Goal: Task Accomplishment & Management: Manage account settings

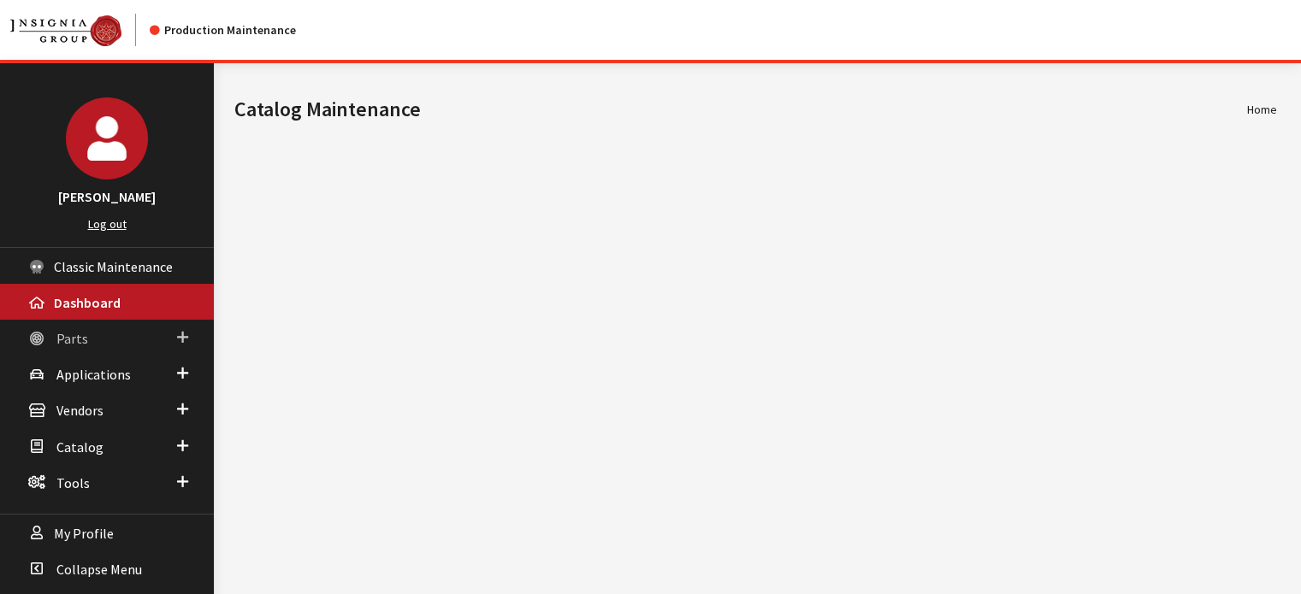
click at [83, 351] on link "Parts" at bounding box center [107, 338] width 214 height 36
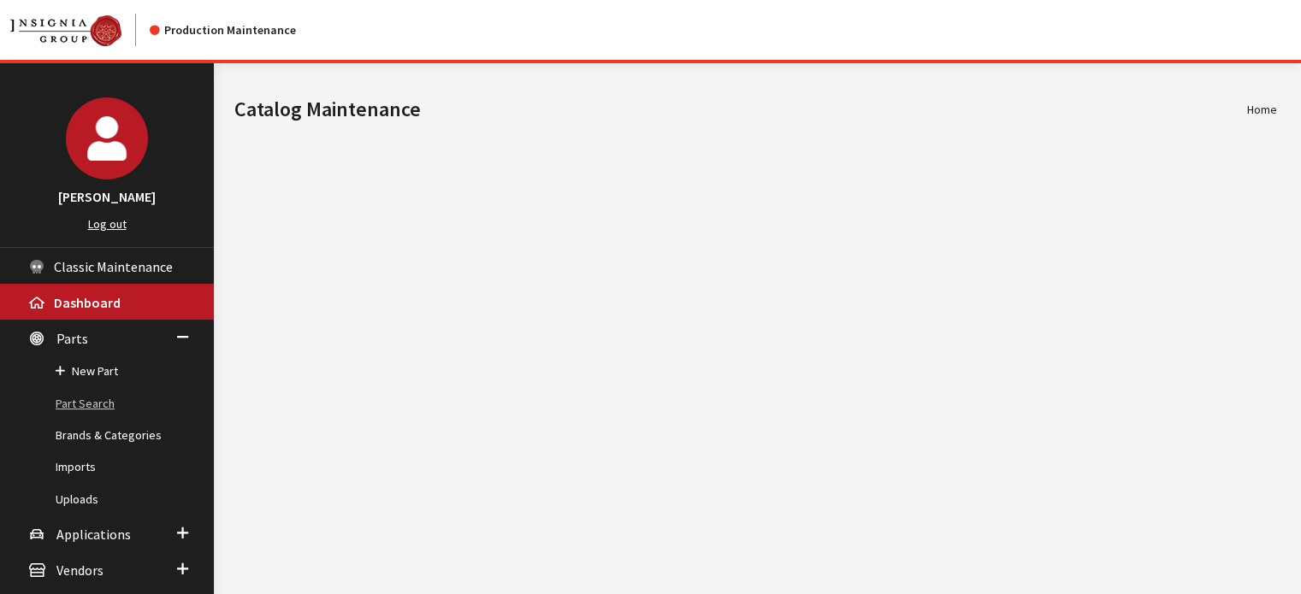
click at [100, 396] on link "Part Search" at bounding box center [107, 404] width 214 height 32
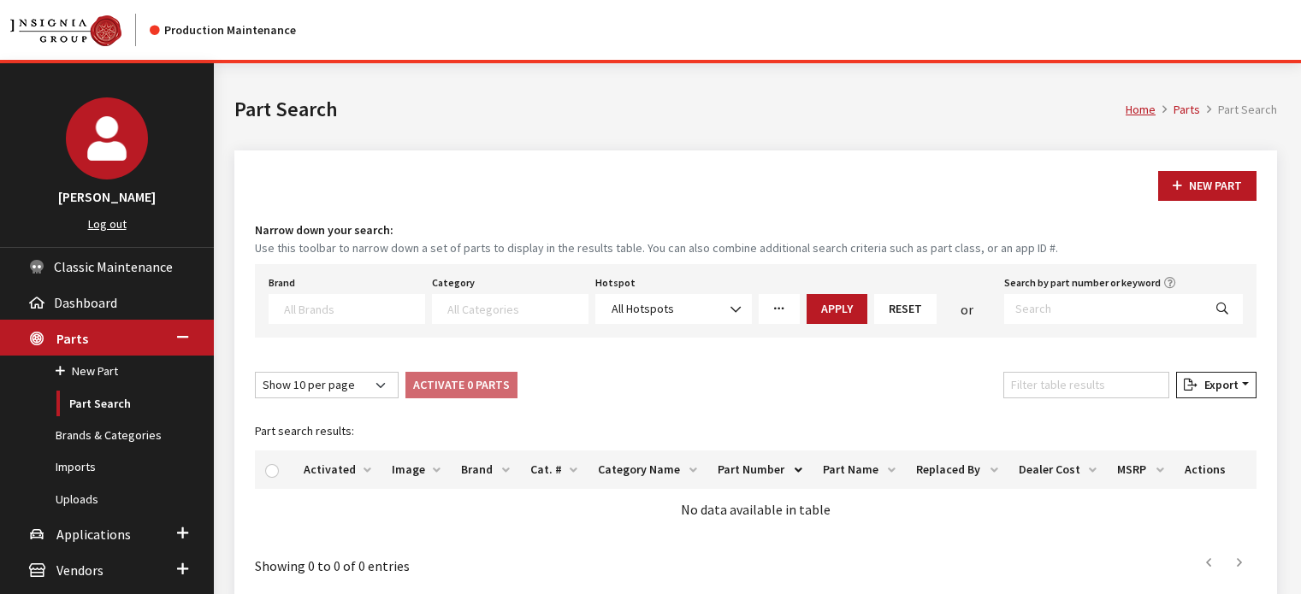
select select
click at [1040, 294] on input "Search by part number or keyword" at bounding box center [1103, 309] width 198 height 30
paste input "PTS22-33071"
type input "PTS22-33071"
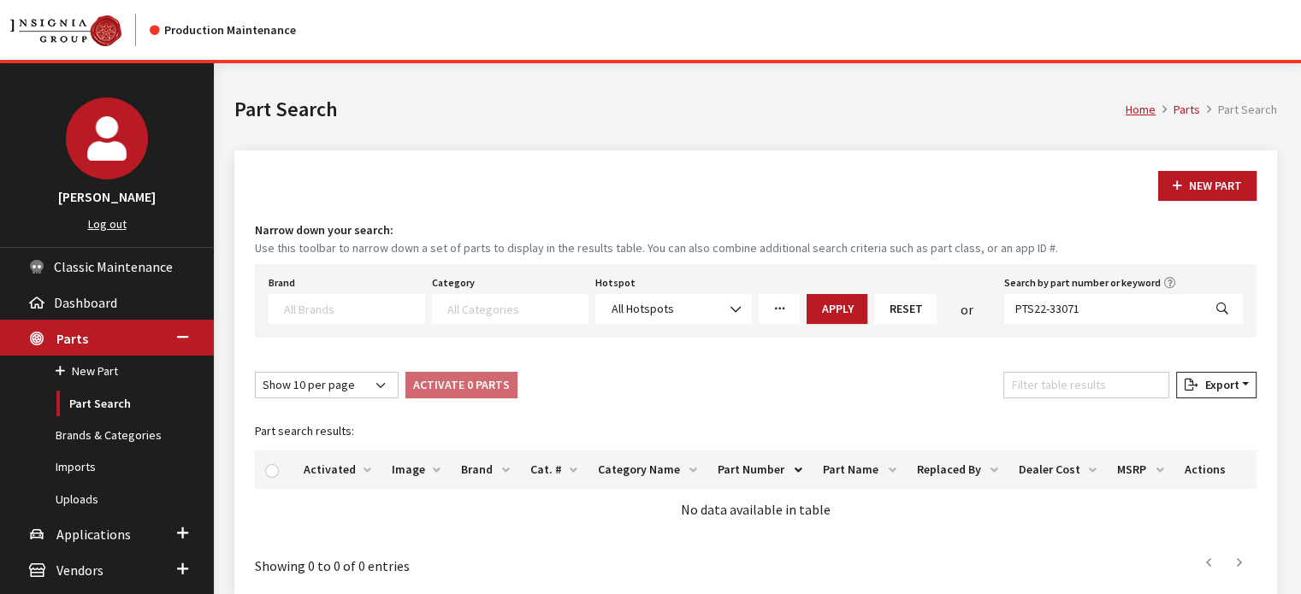
select select
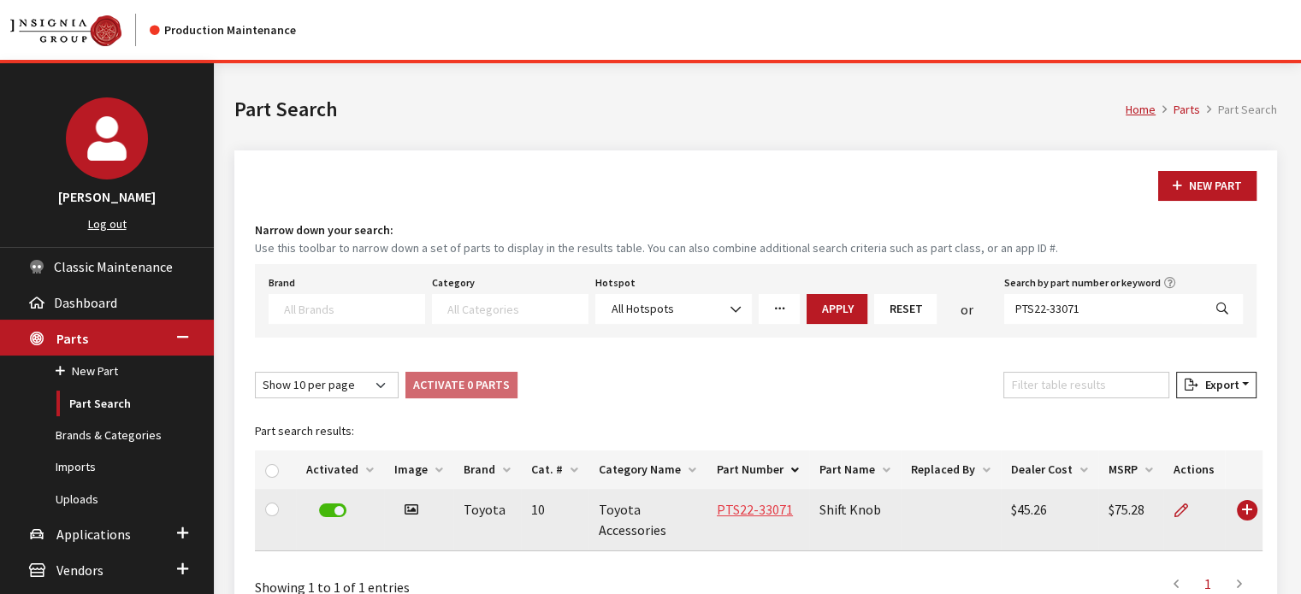
click at [771, 512] on link "PTS22-33071" at bounding box center [755, 509] width 76 height 17
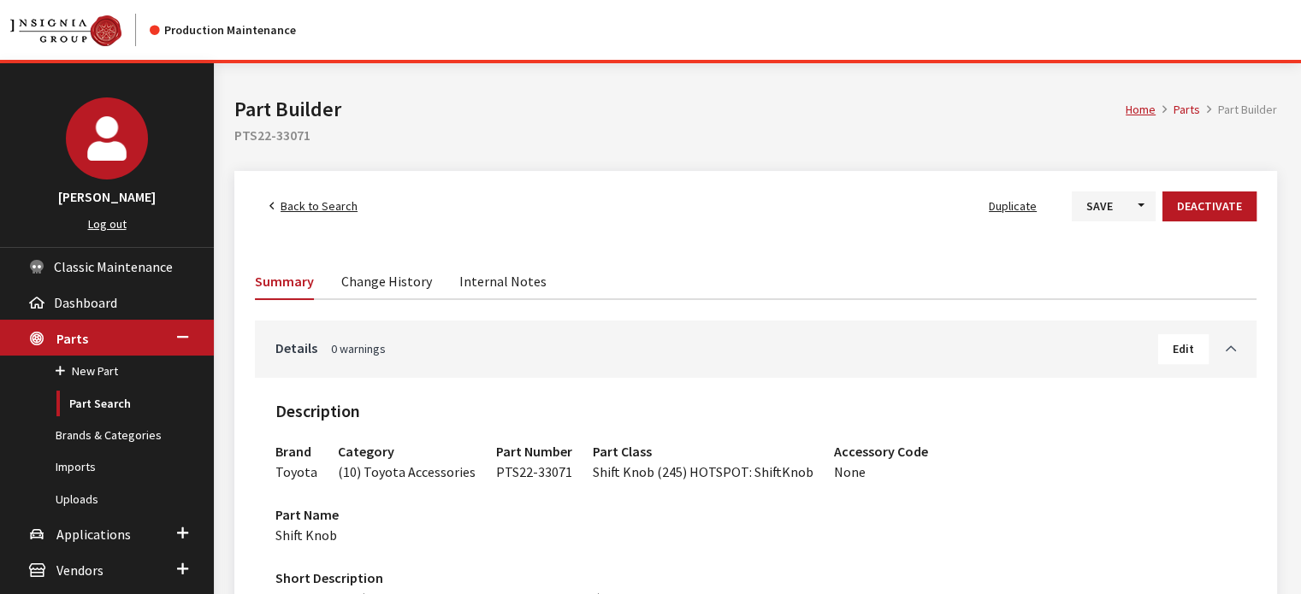
click at [1211, 338] on link "Toggle Accordion" at bounding box center [1221, 348] width 27 height 21
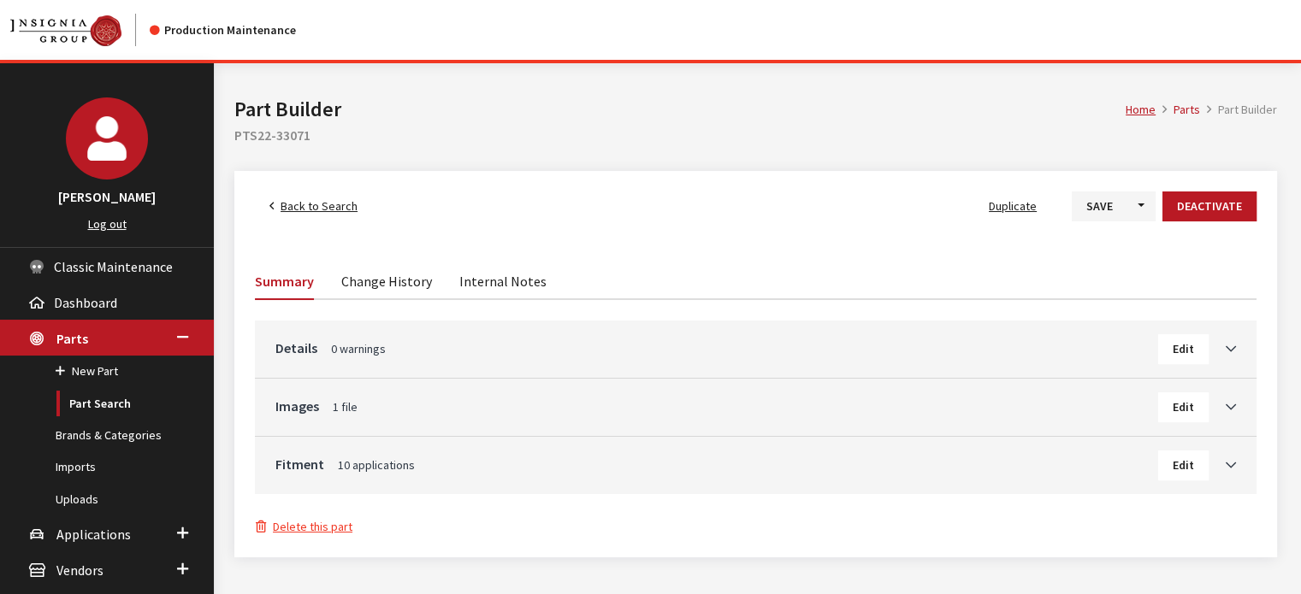
click at [1180, 349] on span "Edit" at bounding box center [1182, 348] width 21 height 15
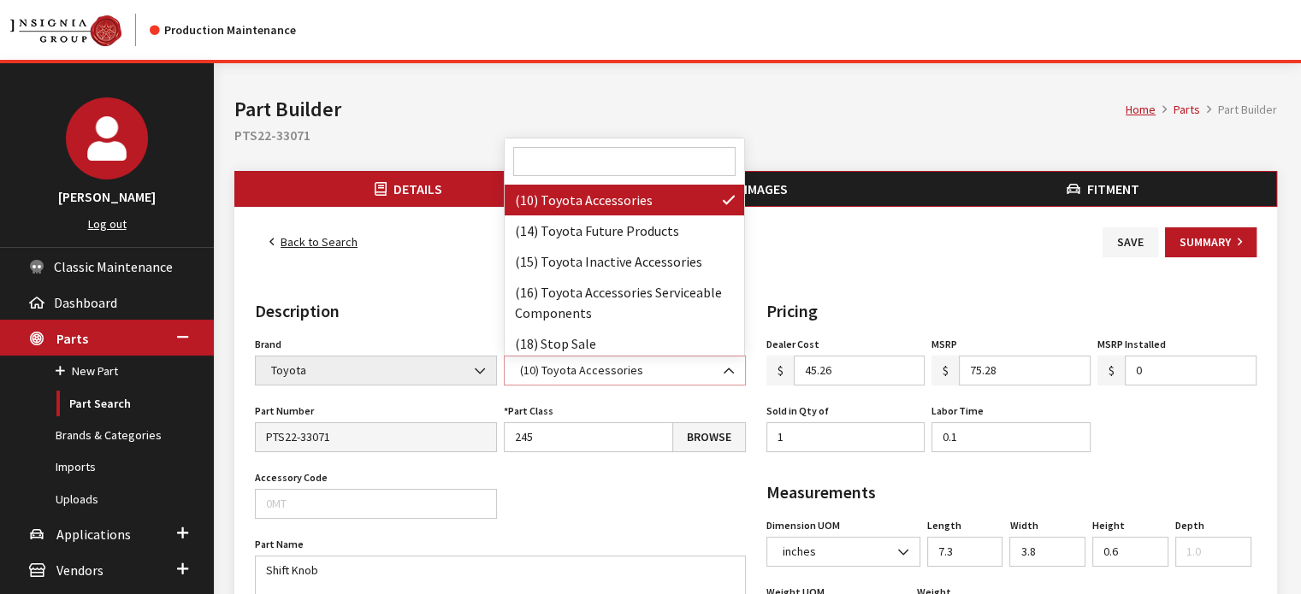
click at [564, 378] on span "(10) Toyota Accessories" at bounding box center [625, 371] width 220 height 18
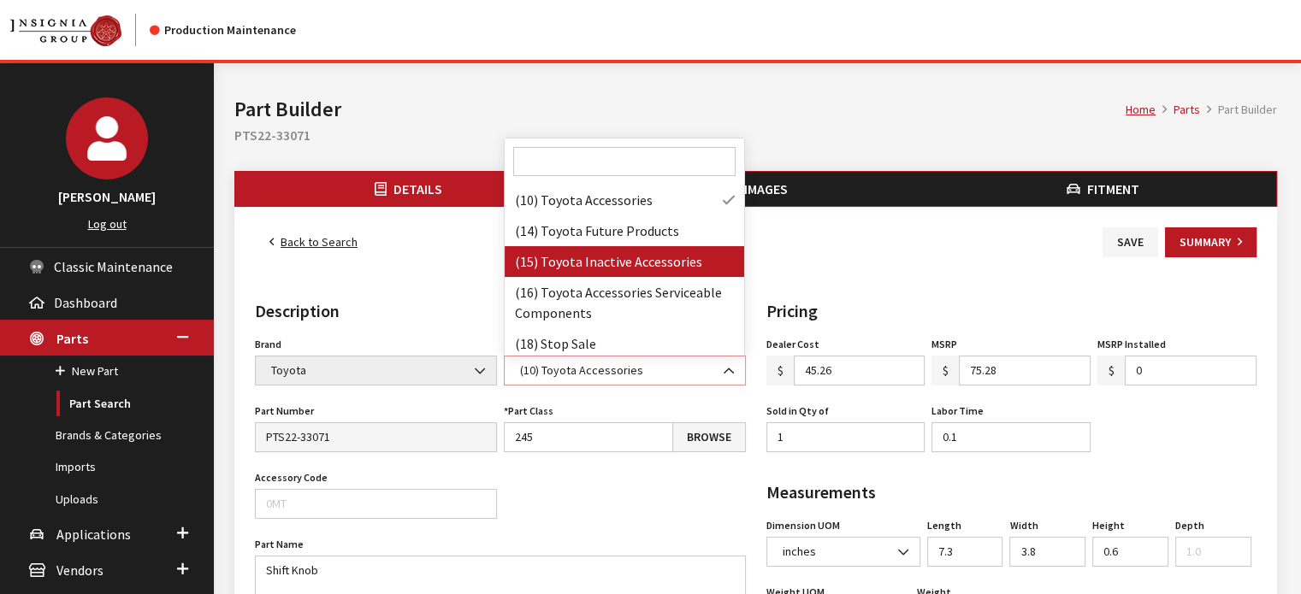
select select "103"
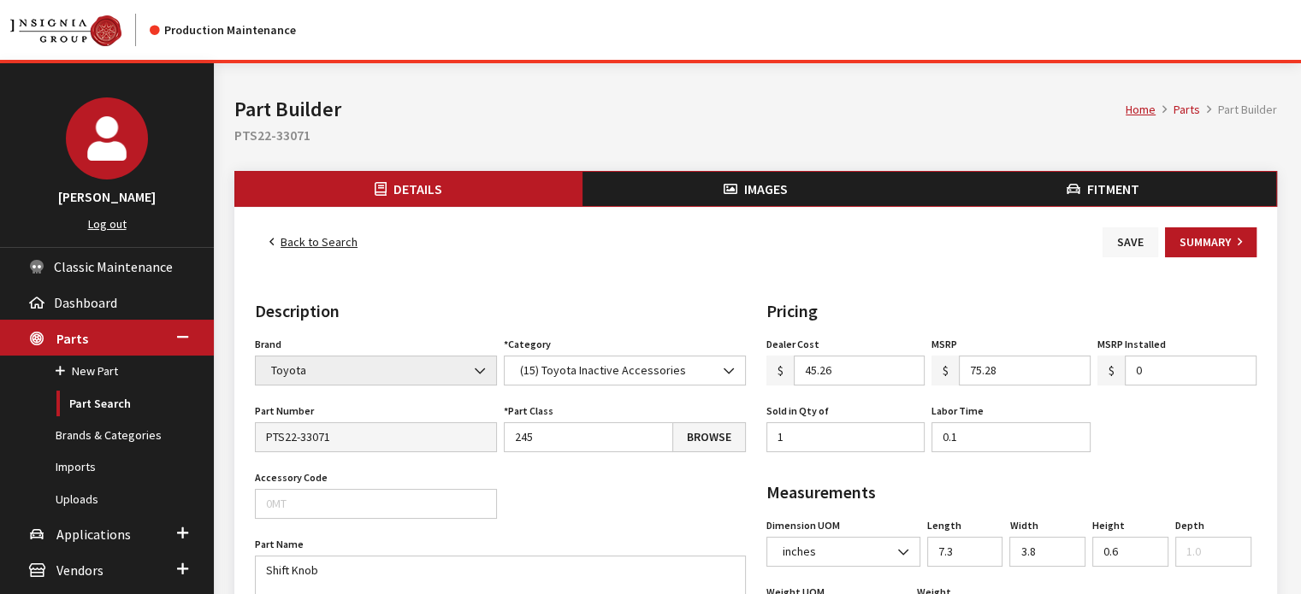
click at [1130, 245] on button "Save" at bounding box center [1130, 242] width 56 height 30
click at [1120, 251] on button "Save" at bounding box center [1130, 242] width 56 height 30
click at [86, 505] on link "Uploads" at bounding box center [107, 500] width 214 height 32
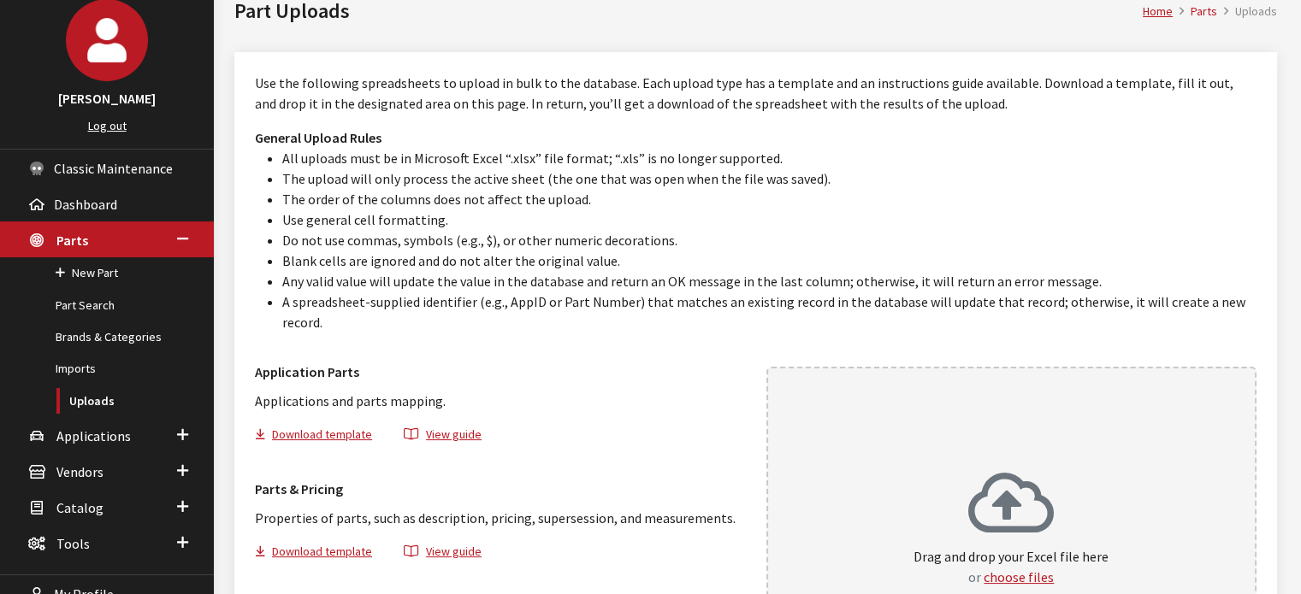
scroll to position [171, 0]
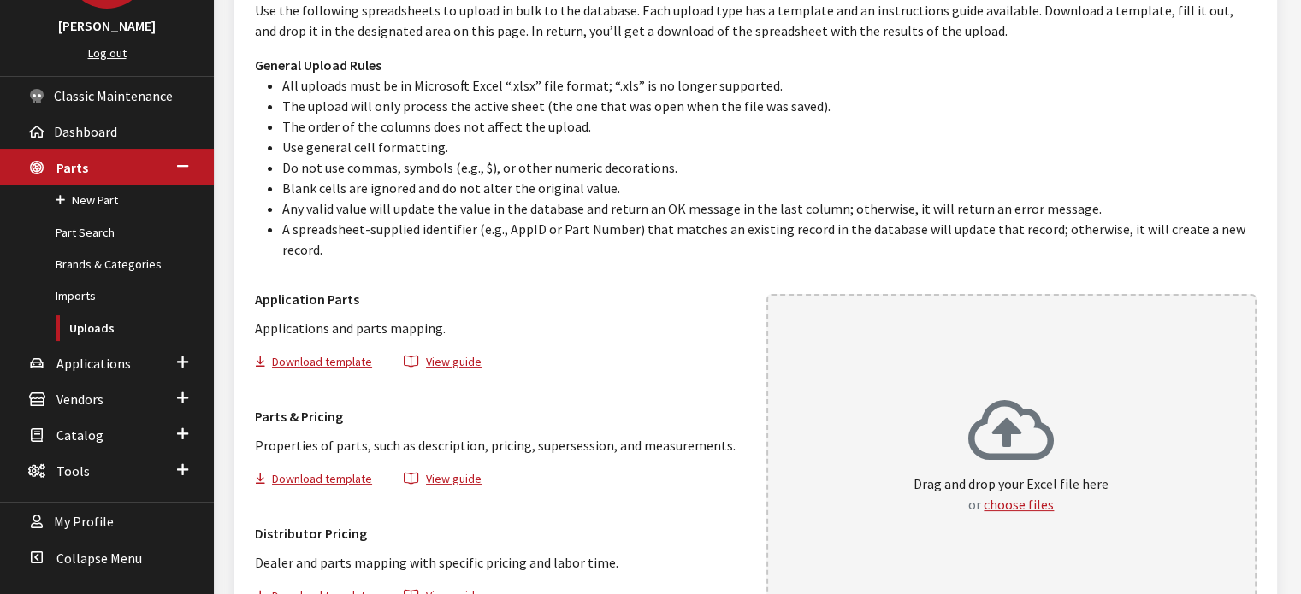
click at [876, 488] on div "Drag and drop your Excel file here or choose files" at bounding box center [1011, 463] width 491 height 338
